Goal: Task Accomplishment & Management: Use online tool/utility

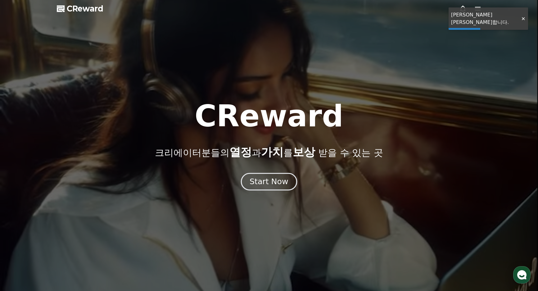
click at [290, 181] on button "Start Now" at bounding box center [269, 182] width 56 height 18
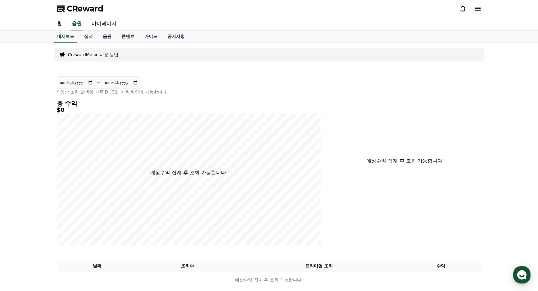
click at [111, 36] on link "음원" at bounding box center [107, 37] width 19 height 12
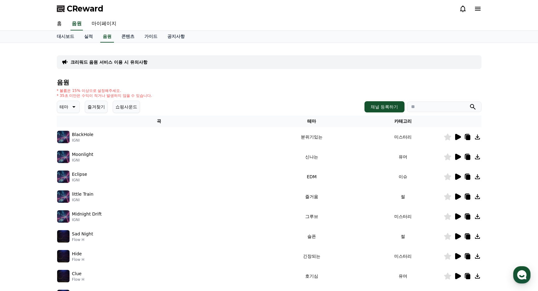
click at [101, 107] on button "즐겨찾기" at bounding box center [96, 107] width 23 height 12
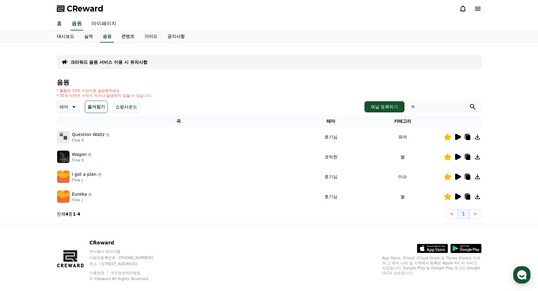
click at [469, 157] on icon at bounding box center [468, 157] width 4 height 5
drag, startPoint x: 416, startPoint y: 220, endPoint x: 437, endPoint y: 203, distance: 26.3
click at [417, 219] on div "크리워드 음원 서비스 이용 시 유의사항 음원 * 볼륨은 15% 이상으로 설정해주세요. * 35초 미만은 수익이 적거나 발생하지 않을 수 있습니…" at bounding box center [269, 133] width 430 height 176
click at [468, 193] on td at bounding box center [463, 197] width 38 height 20
click at [459, 193] on icon at bounding box center [457, 196] width 7 height 7
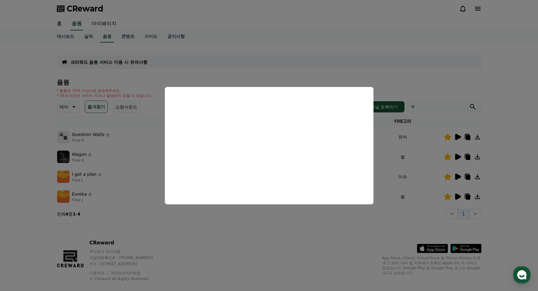
click at [232, 70] on button "close modal" at bounding box center [269, 145] width 538 height 291
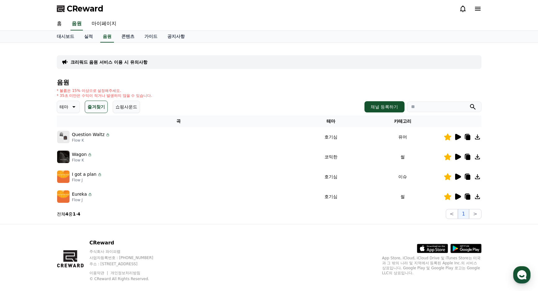
click at [460, 136] on icon at bounding box center [458, 137] width 6 height 6
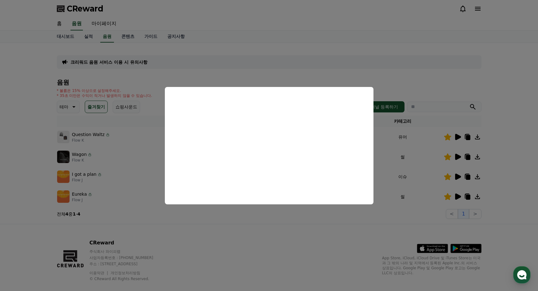
click at [273, 71] on button "close modal" at bounding box center [269, 145] width 538 height 291
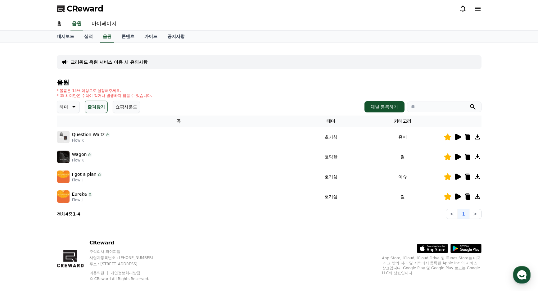
click at [466, 136] on icon at bounding box center [467, 136] width 7 height 7
drag, startPoint x: 73, startPoint y: 133, endPoint x: 103, endPoint y: 133, distance: 30.1
click at [103, 133] on div "Question Waltz" at bounding box center [91, 134] width 38 height 7
copy div "Question Waltz"
drag, startPoint x: 271, startPoint y: 97, endPoint x: 259, endPoint y: 106, distance: 14.9
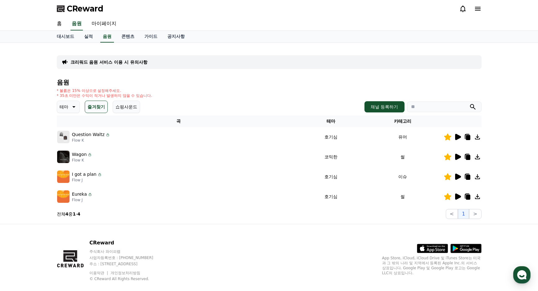
click at [271, 97] on div "* 볼륨은 15% 이상으로 설정해주세요. * 35초 미만은 수익이 적거나 발생하지 않을 수 있습니다." at bounding box center [269, 93] width 425 height 10
click at [456, 136] on icon at bounding box center [458, 137] width 6 height 6
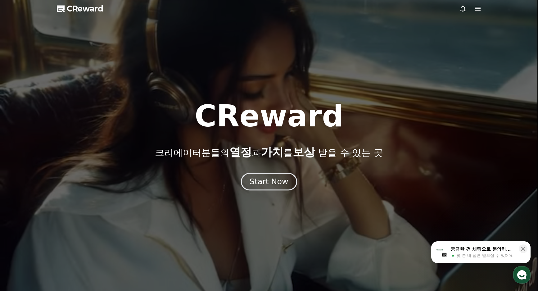
click at [289, 179] on button "Start Now" at bounding box center [269, 182] width 56 height 18
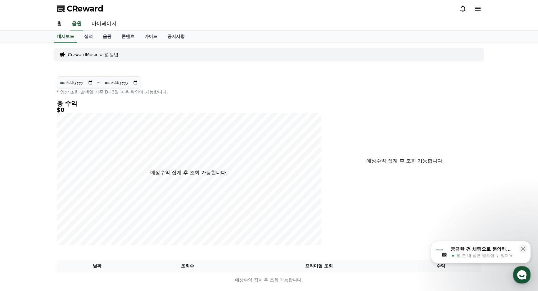
click at [108, 38] on link "음원" at bounding box center [107, 37] width 19 height 12
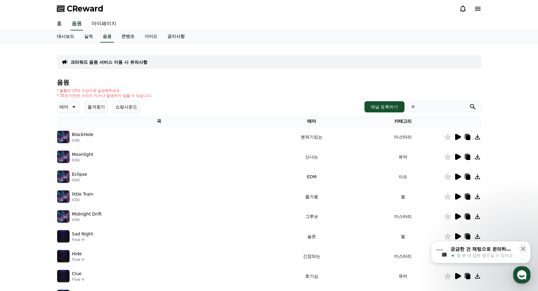
click at [105, 108] on button "즐겨찾기" at bounding box center [96, 107] width 23 height 12
